Goal: Information Seeking & Learning: Learn about a topic

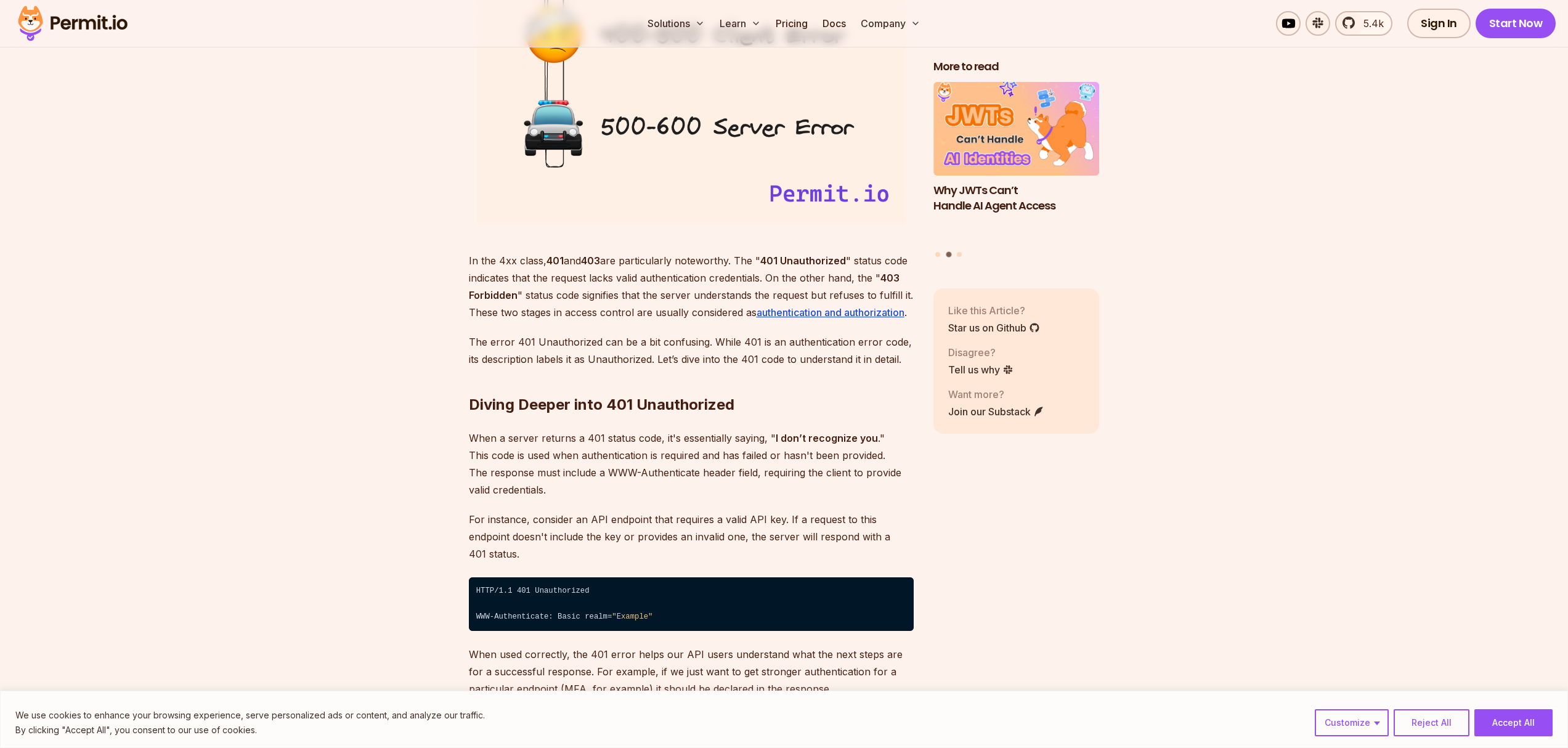
scroll to position [1566, 0]
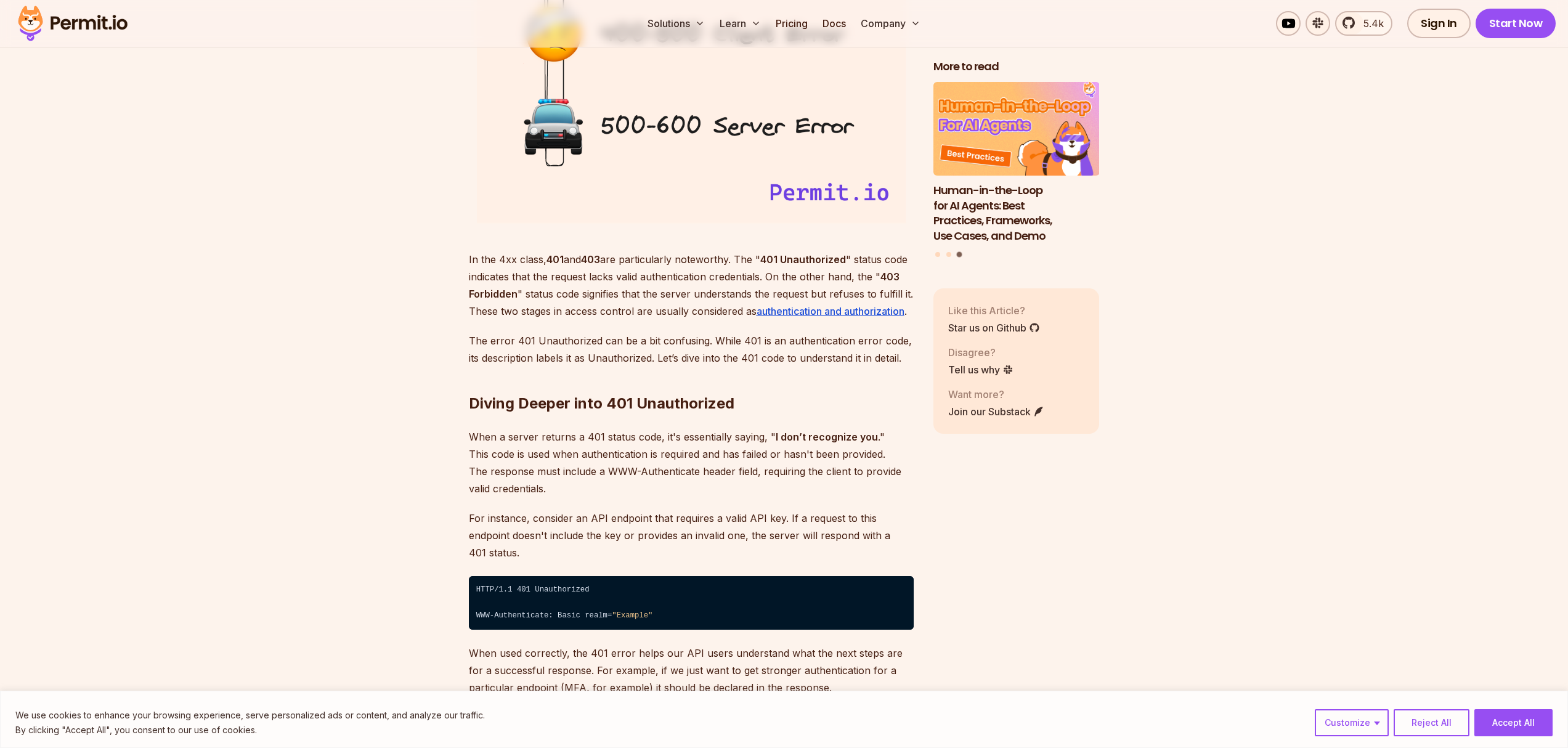
click at [660, 279] on p "In the 4xx class, 401 and 403 are particularly noteworthy. The " 401 Unauthoriz…" at bounding box center [691, 285] width 445 height 69
click at [739, 283] on p "In the 4xx class, 401 and 403 are particularly noteworthy. The " 401 Unauthoriz…" at bounding box center [691, 285] width 445 height 69
click at [690, 285] on p "In the 4xx class, 401 and 403 are particularly noteworthy. The " 401 Unauthoriz…" at bounding box center [691, 285] width 445 height 69
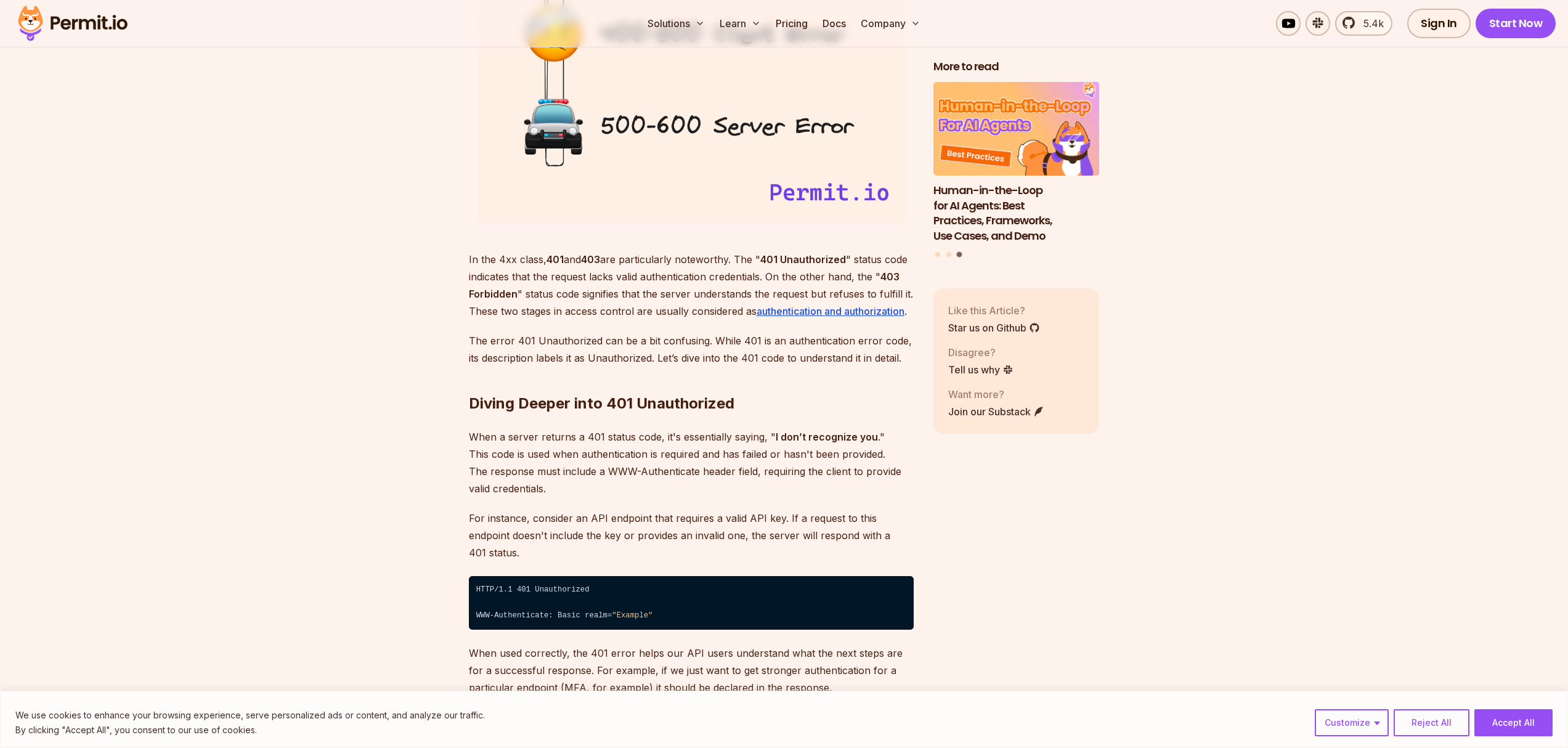
click at [713, 293] on p "In the 4xx class, 401 and 403 are particularly noteworthy. The " 401 Unauthoriz…" at bounding box center [691, 285] width 445 height 69
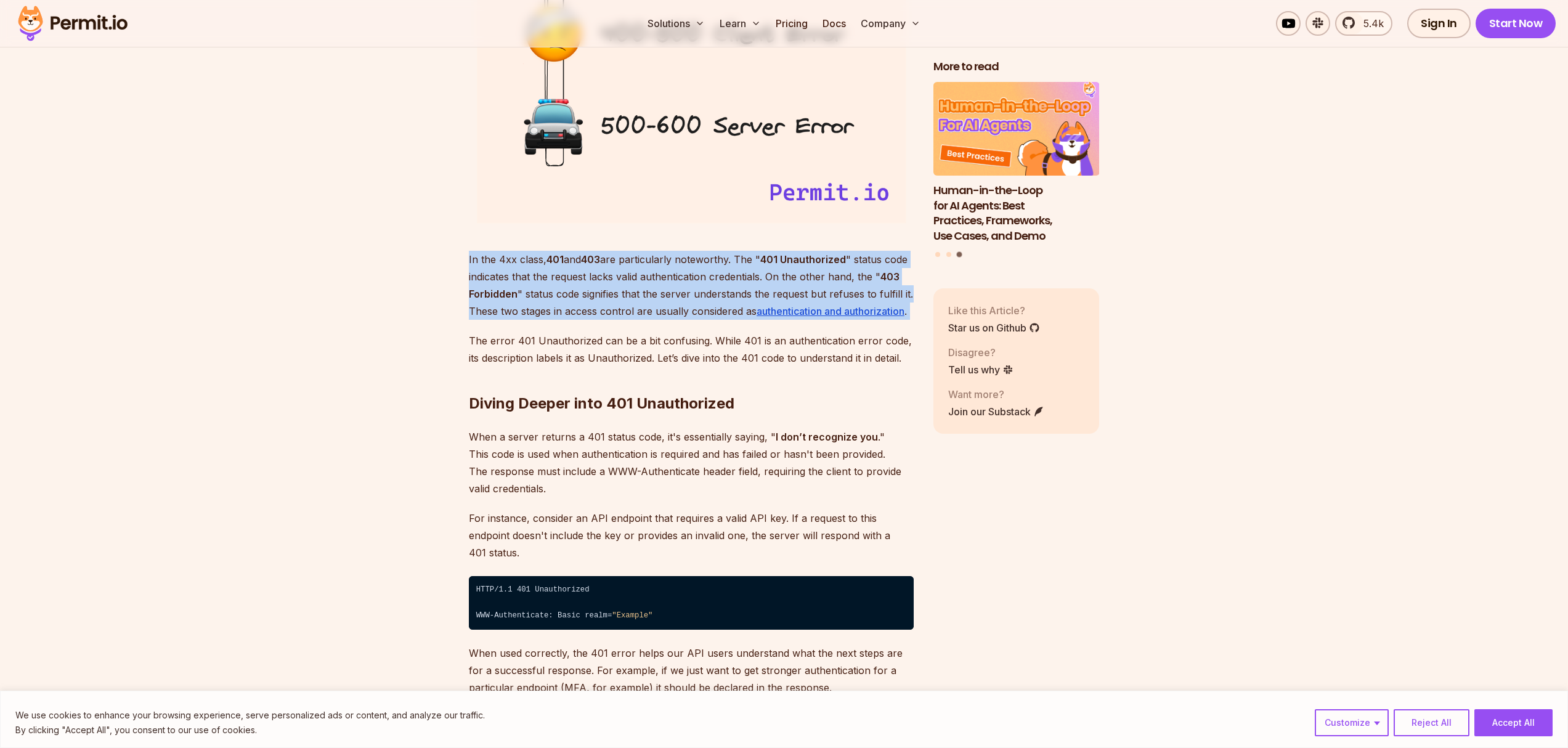
click at [713, 293] on p "In the 4xx class, 401 and 403 are particularly noteworthy. The " 401 Unauthoriz…" at bounding box center [691, 285] width 445 height 69
click at [858, 298] on p "In the 4xx class, 401 and 403 are particularly noteworthy. The " 401 Unauthoriz…" at bounding box center [691, 285] width 445 height 69
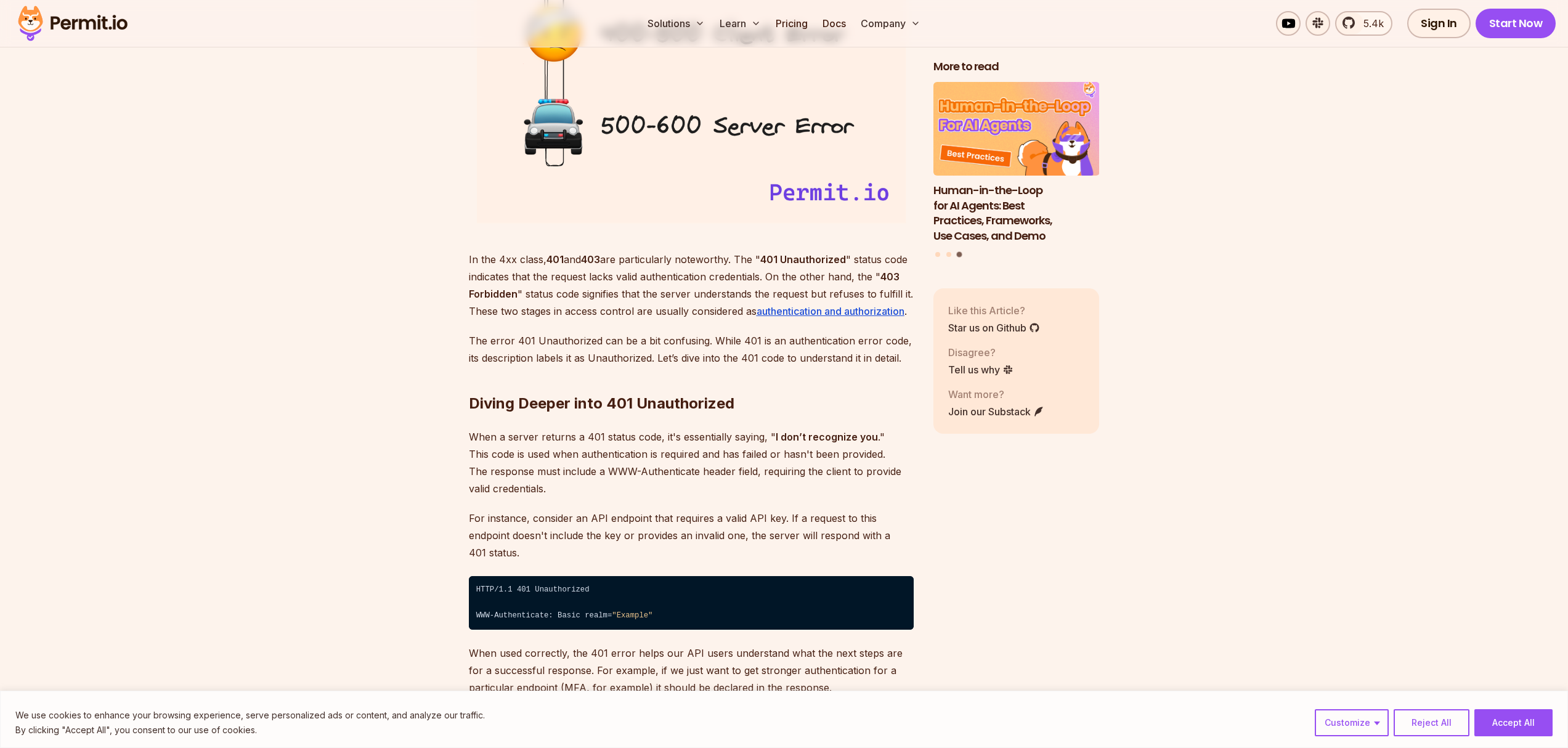
click at [686, 272] on p "In the 4xx class, 401 and 403 are particularly noteworthy. The " 401 Unauthoriz…" at bounding box center [691, 285] width 445 height 69
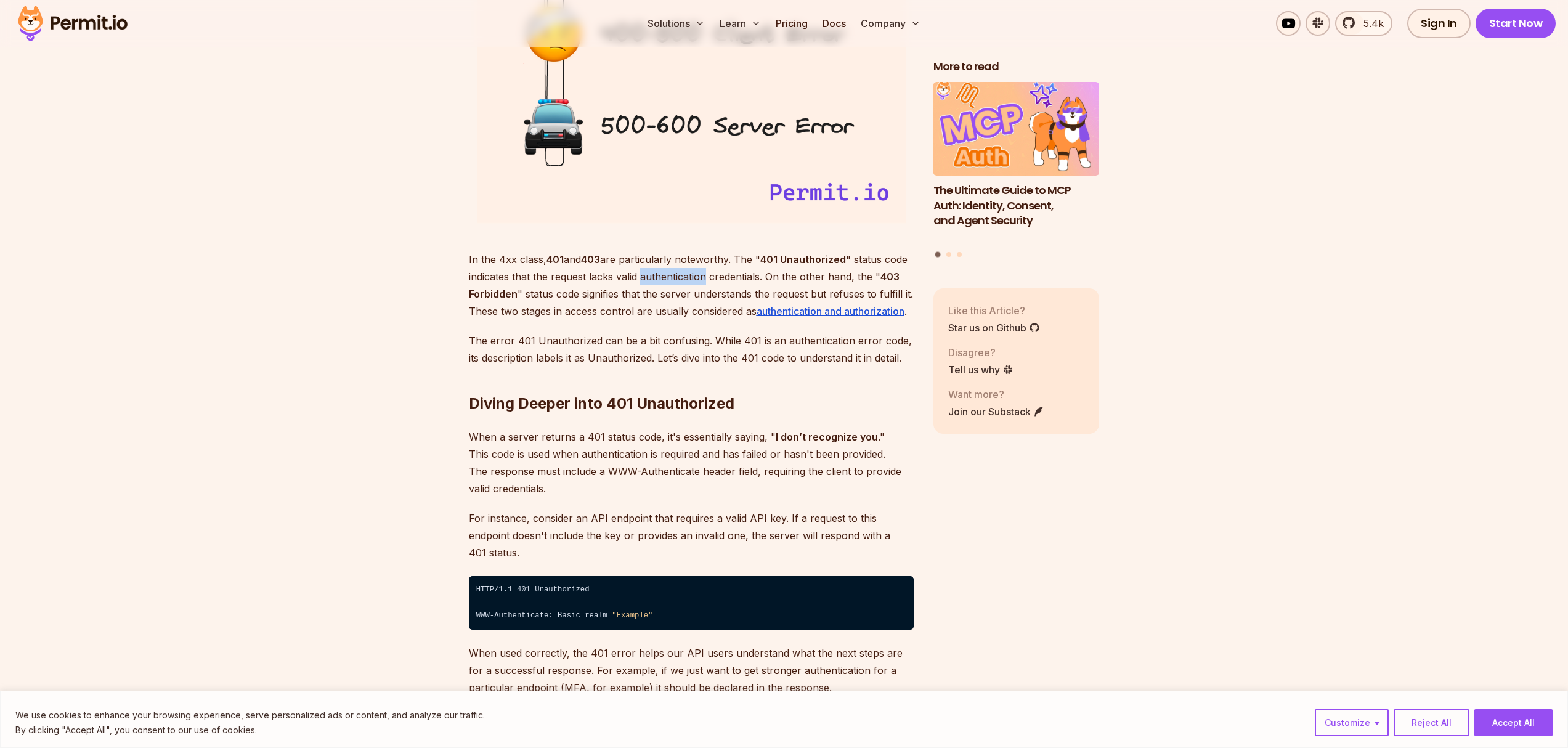
click at [663, 278] on p "In the 4xx class, 401 and 403 are particularly noteworthy. The " 401 Unauthoriz…" at bounding box center [691, 285] width 445 height 69
click at [683, 279] on p "In the 4xx class, 401 and 403 are particularly noteworthy. The " 401 Unauthoriz…" at bounding box center [691, 285] width 445 height 69
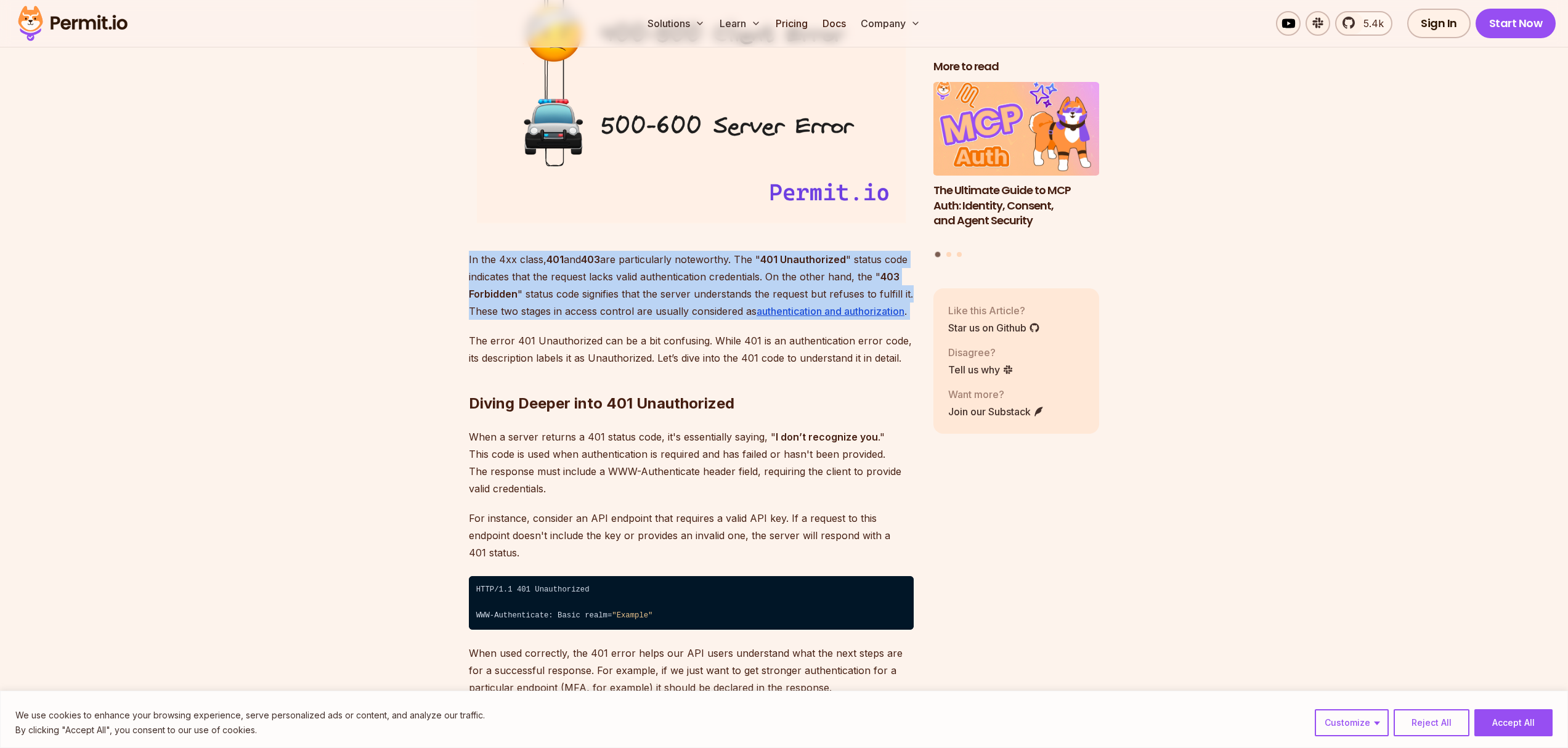
click at [683, 279] on p "In the 4xx class, 401 and 403 are particularly noteworthy. The " 401 Unauthoriz…" at bounding box center [691, 285] width 445 height 69
click at [687, 269] on p "In the 4xx class, 401 and 403 are particularly noteworthy. The " 401 Unauthoriz…" at bounding box center [691, 285] width 445 height 69
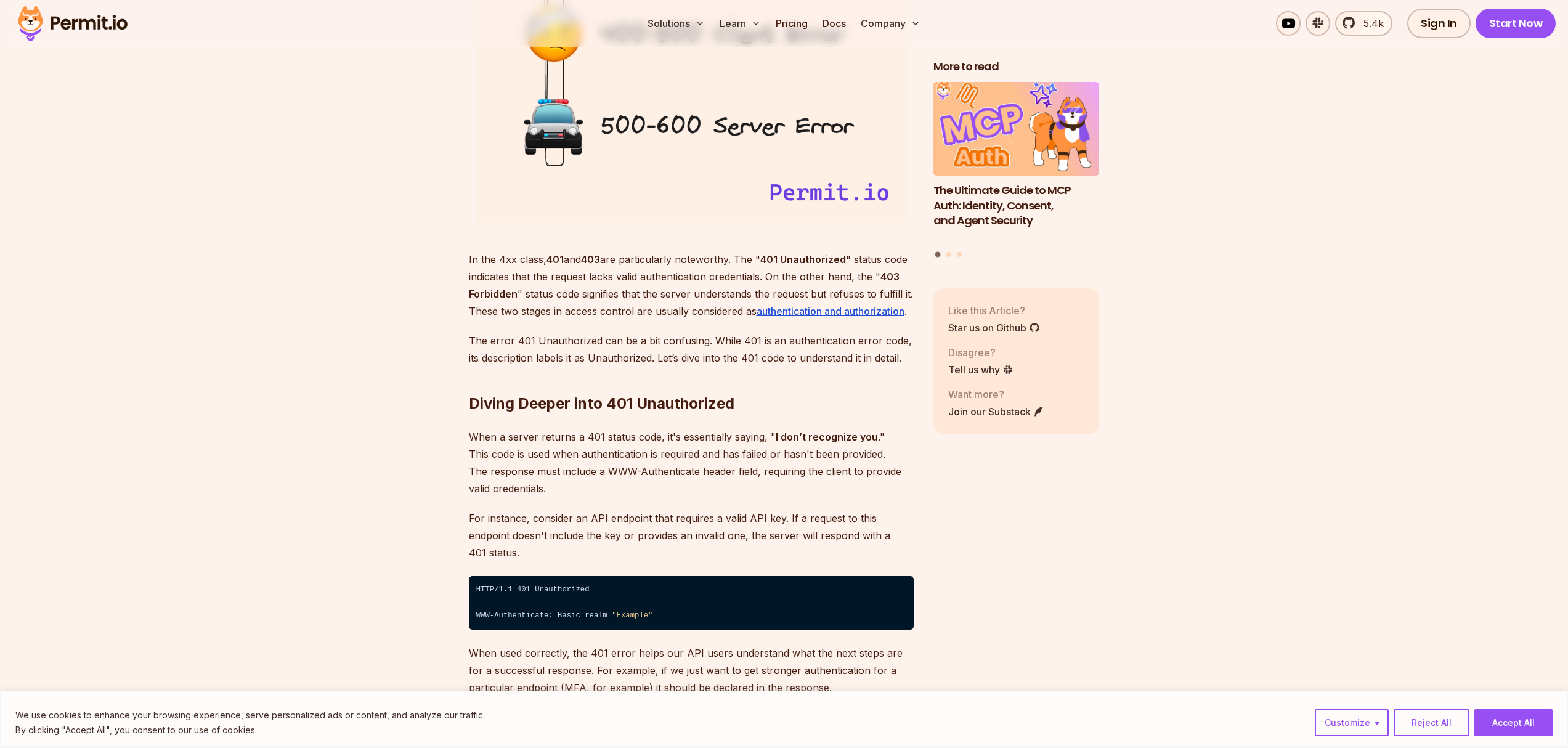
click at [676, 274] on p "In the 4xx class, 401 and 403 are particularly noteworthy. The " 401 Unauthoriz…" at bounding box center [691, 285] width 445 height 69
click at [742, 279] on p "In the 4xx class, 401 and 403 are particularly noteworthy. The " 401 Unauthoriz…" at bounding box center [691, 285] width 445 height 69
